Goal: Task Accomplishment & Management: Manage account settings

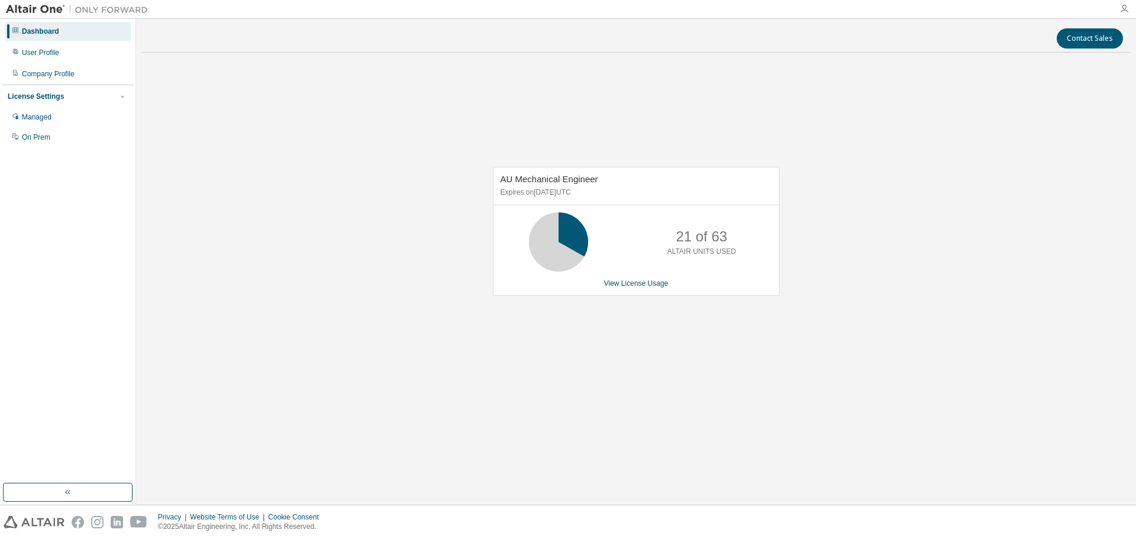
click at [1126, 10] on icon "button" at bounding box center [1123, 8] width 9 height 9
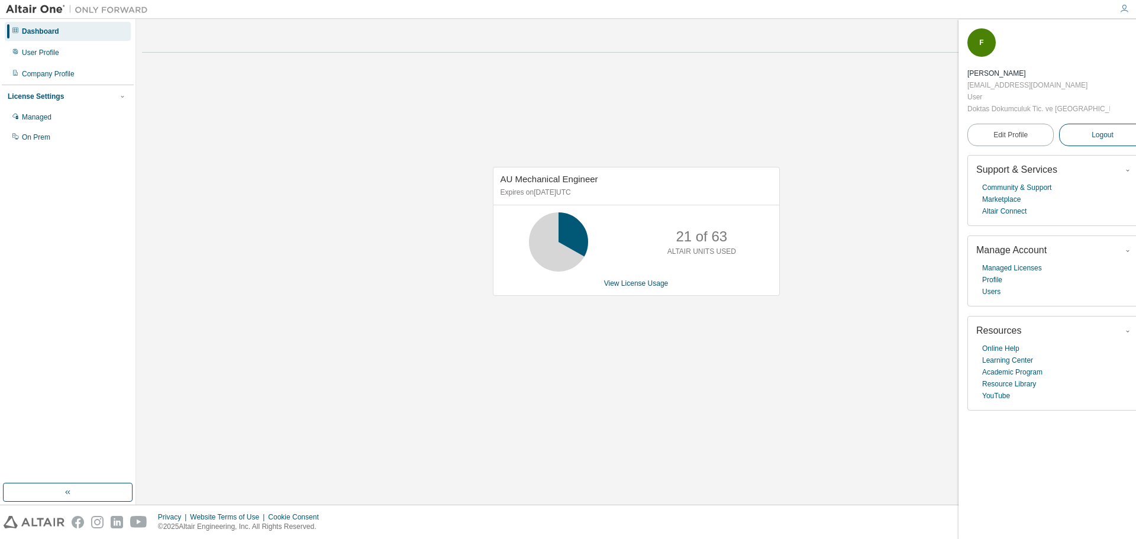
click at [1092, 129] on span "Logout" at bounding box center [1103, 135] width 22 height 12
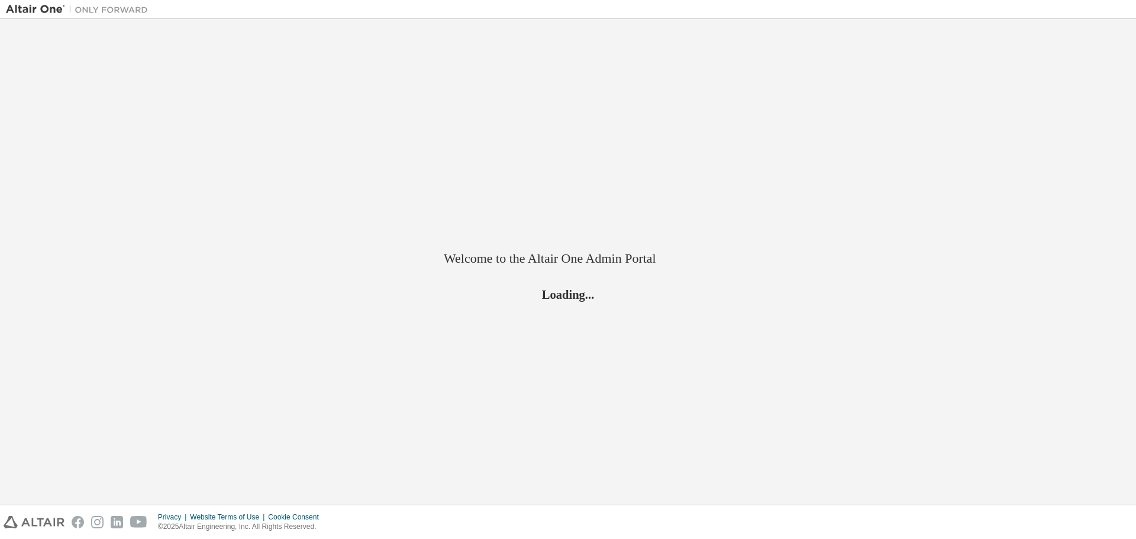
click at [1084, 124] on button "Logout" at bounding box center [1126, 135] width 86 height 22
click at [1084, 100] on div "Welcome to the Altair One Admin Portal Loading..." at bounding box center [568, 262] width 1124 height 474
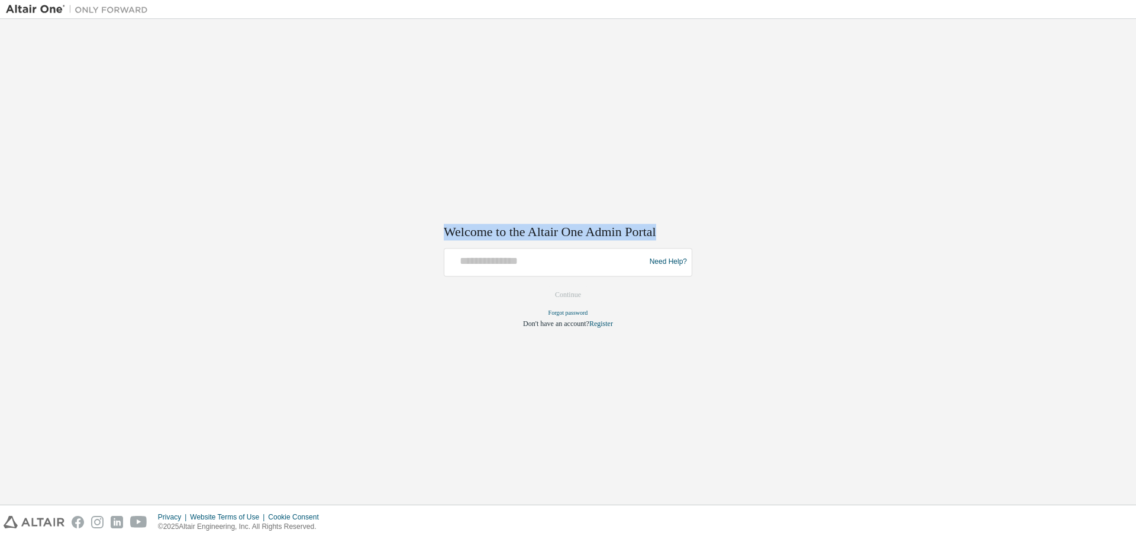
click at [1084, 100] on div "Welcome to the Altair One Admin Portal Need Help? Please make sure that you pro…" at bounding box center [568, 262] width 1124 height 474
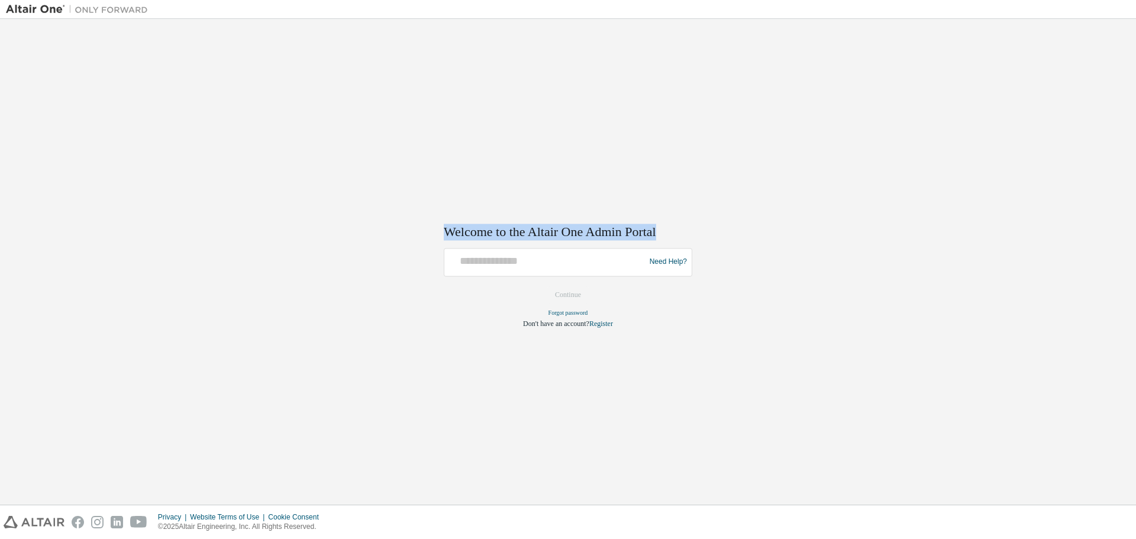
click at [1084, 100] on div "Welcome to the Altair One Admin Portal Need Help? Please make sure that you pro…" at bounding box center [568, 262] width 1124 height 474
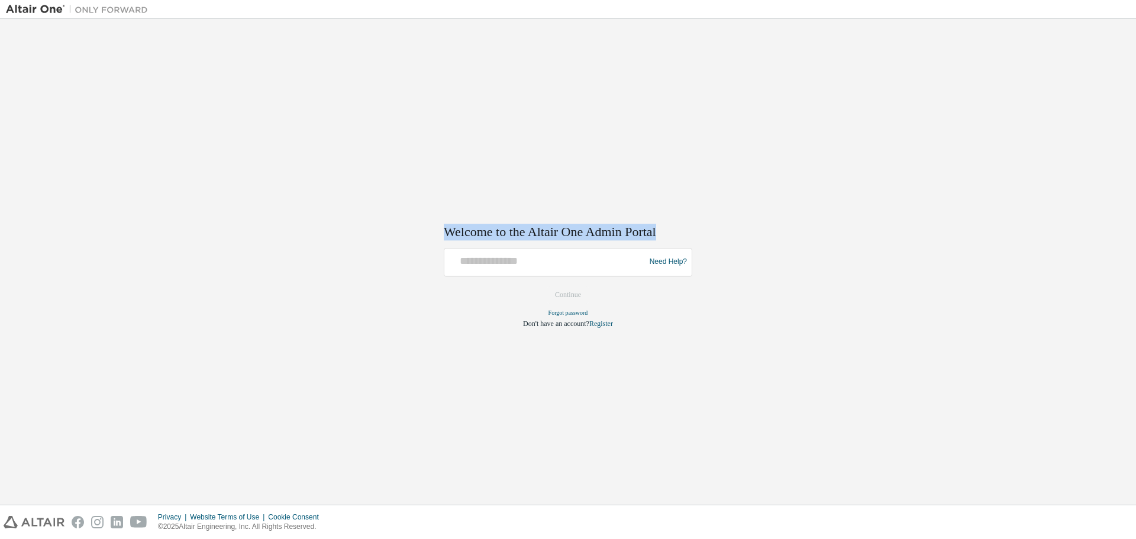
click at [1084, 100] on div "Welcome to the Altair One Admin Portal Need Help? Please make sure that you pro…" at bounding box center [568, 262] width 1124 height 474
